Goal: Information Seeking & Learning: Learn about a topic

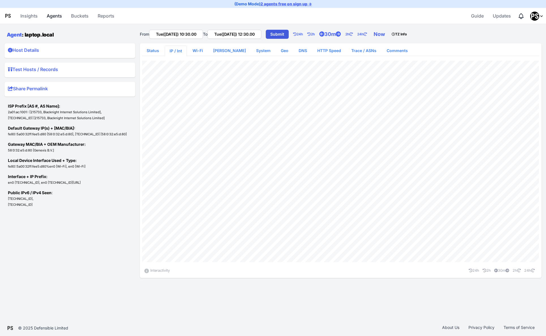
click at [46, 10] on link "Agents" at bounding box center [54, 16] width 20 height 14
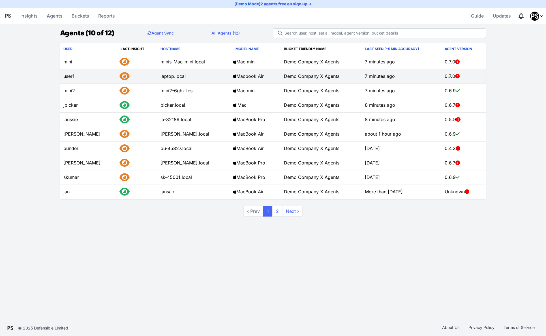
click at [136, 77] on td at bounding box center [137, 76] width 40 height 14
click at [77, 75] on td "user1" at bounding box center [88, 76] width 57 height 14
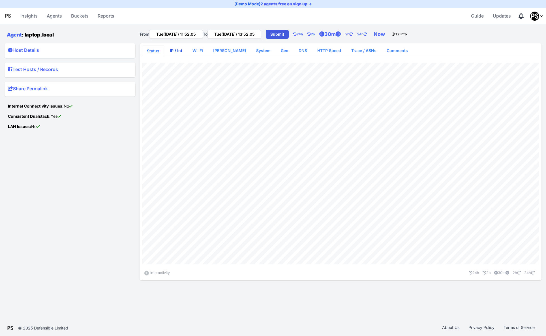
click at [173, 51] on link "IP / Int" at bounding box center [175, 51] width 21 height 10
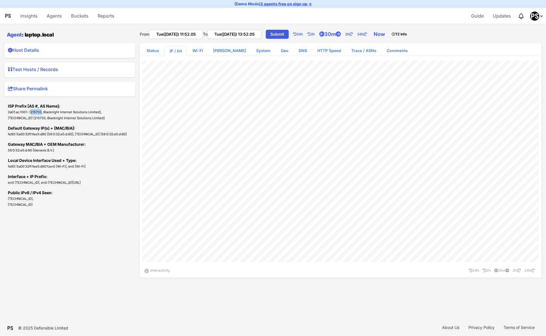
drag, startPoint x: 42, startPoint y: 112, endPoint x: 31, endPoint y: 112, distance: 10.5
click at [31, 112] on small "2a01:ac:1001:: [215733, Blacknight Internet Solutions Limited], [TECHNICAL_ID] …" at bounding box center [56, 115] width 97 height 10
copy small "215733"
click at [192, 46] on link "Wi-Fi" at bounding box center [198, 51] width 20 height 10
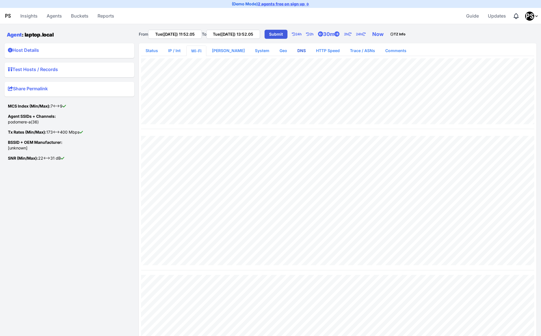
click at [293, 50] on link "DNS" at bounding box center [302, 51] width 18 height 10
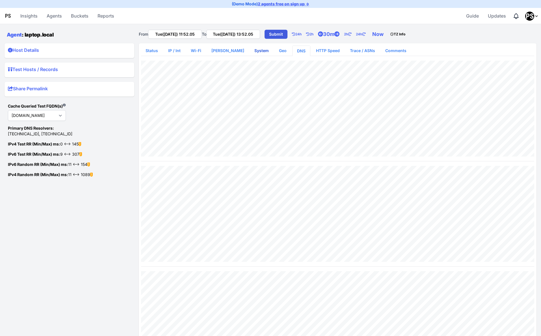
click at [260, 51] on link "System" at bounding box center [261, 51] width 23 height 10
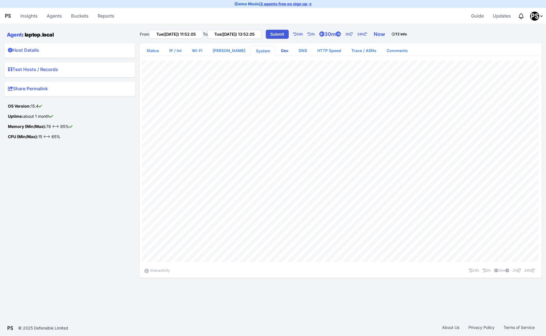
click at [276, 53] on link "Geo" at bounding box center [284, 51] width 17 height 10
